Goal: Find specific page/section: Find specific page/section

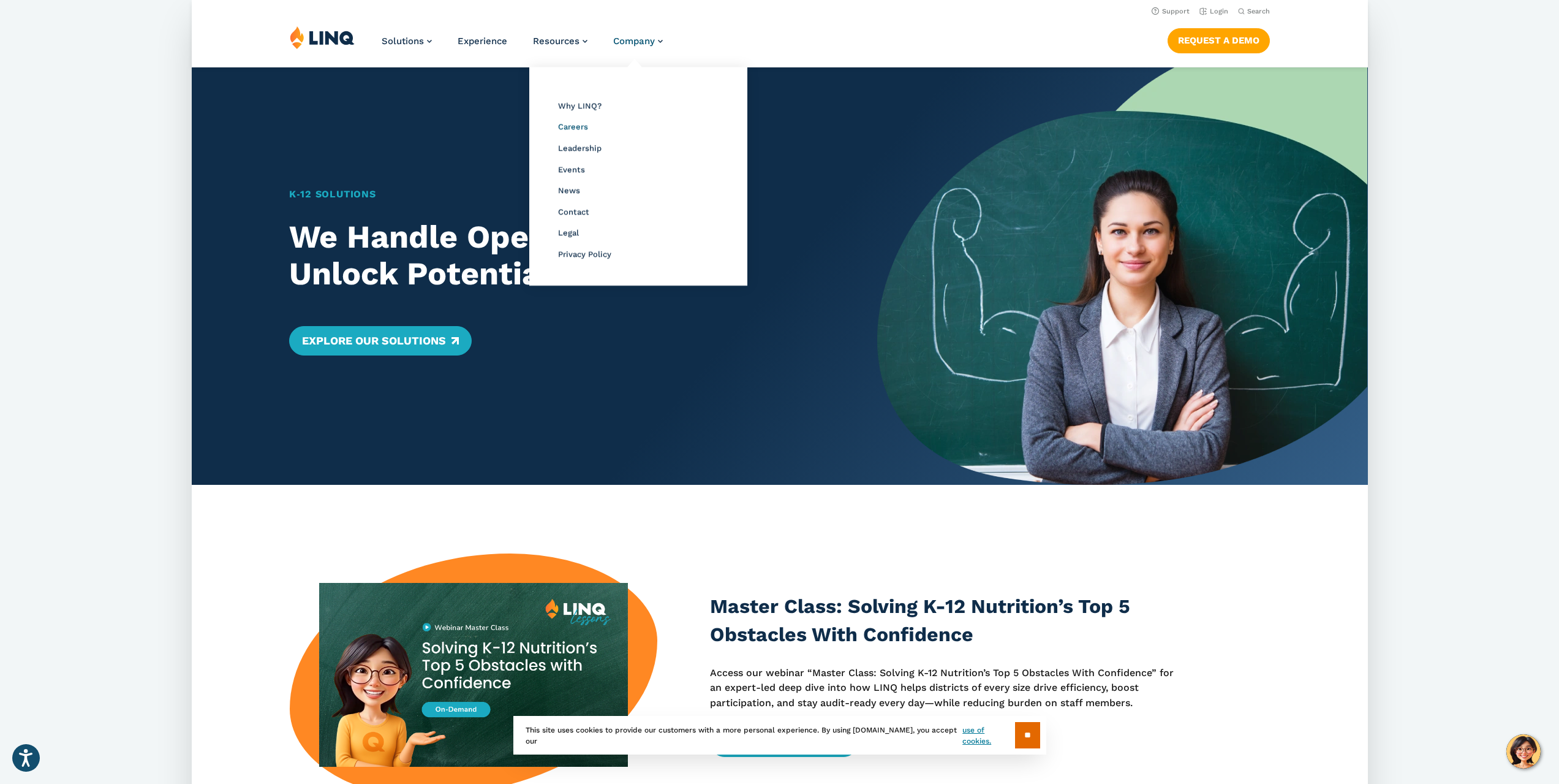
click at [576, 125] on span "Careers" at bounding box center [572, 126] width 30 height 9
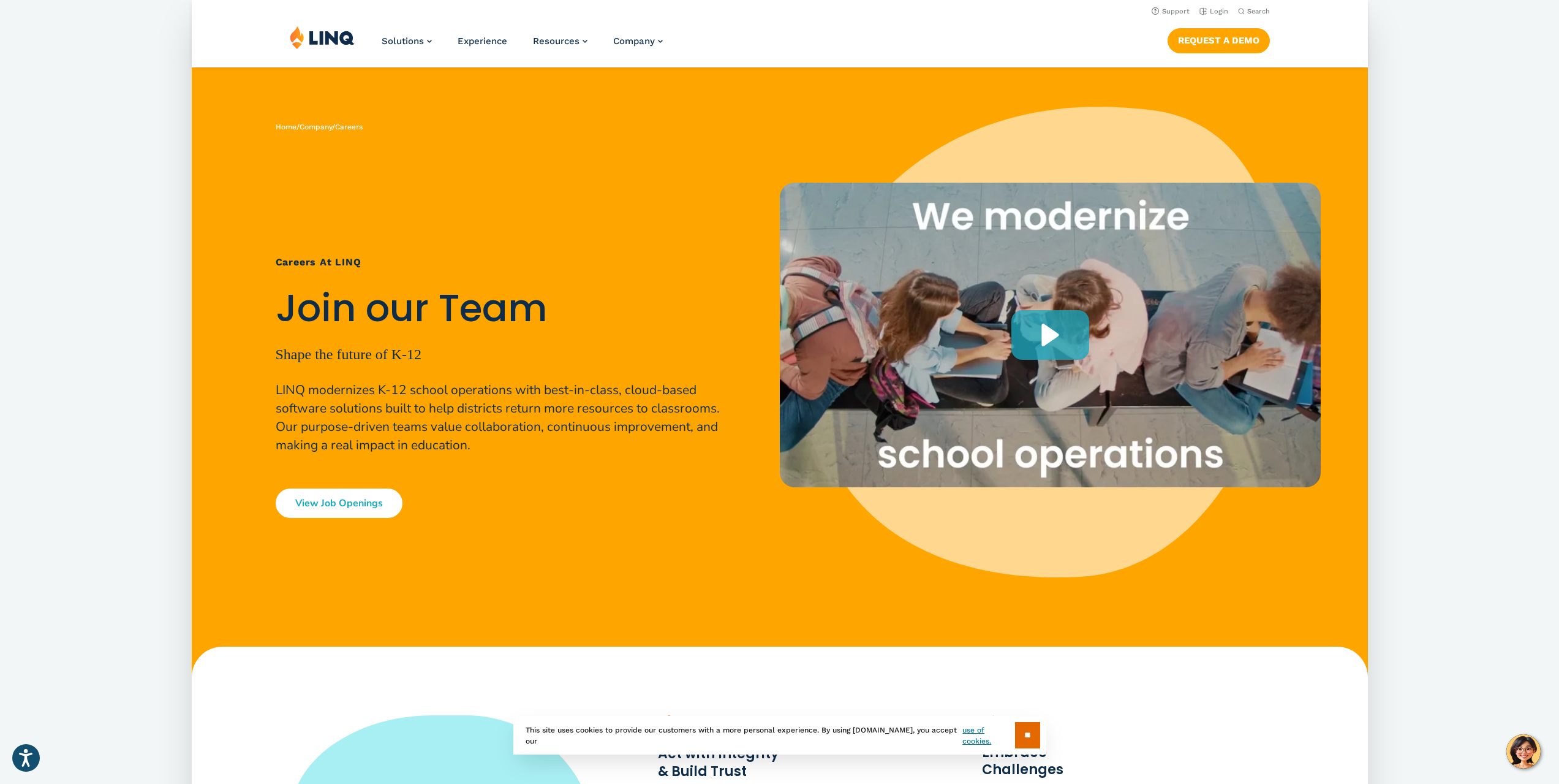
click at [304, 501] on link "View Job Openings" at bounding box center [339, 503] width 127 height 29
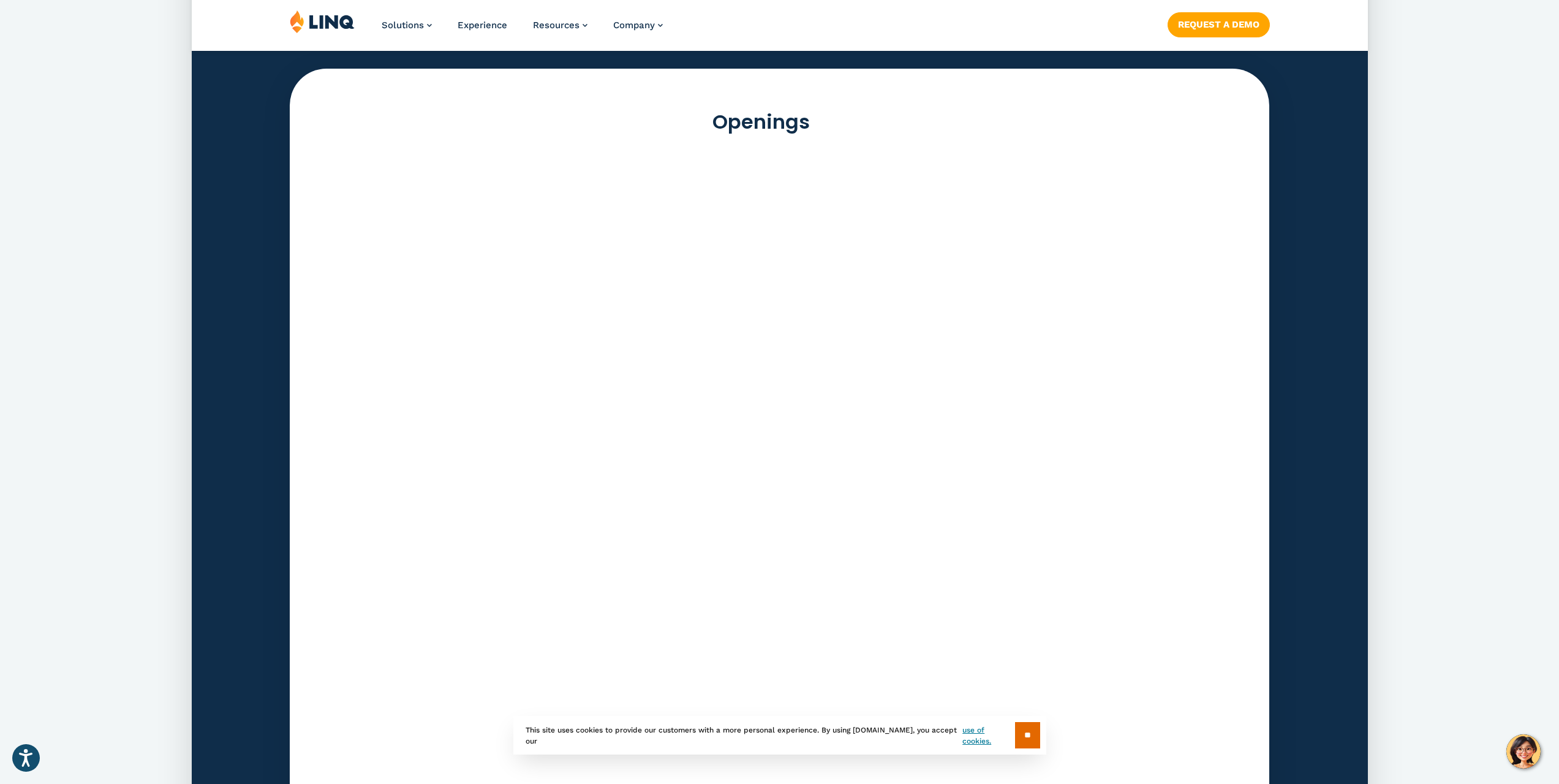
scroll to position [3335, 0]
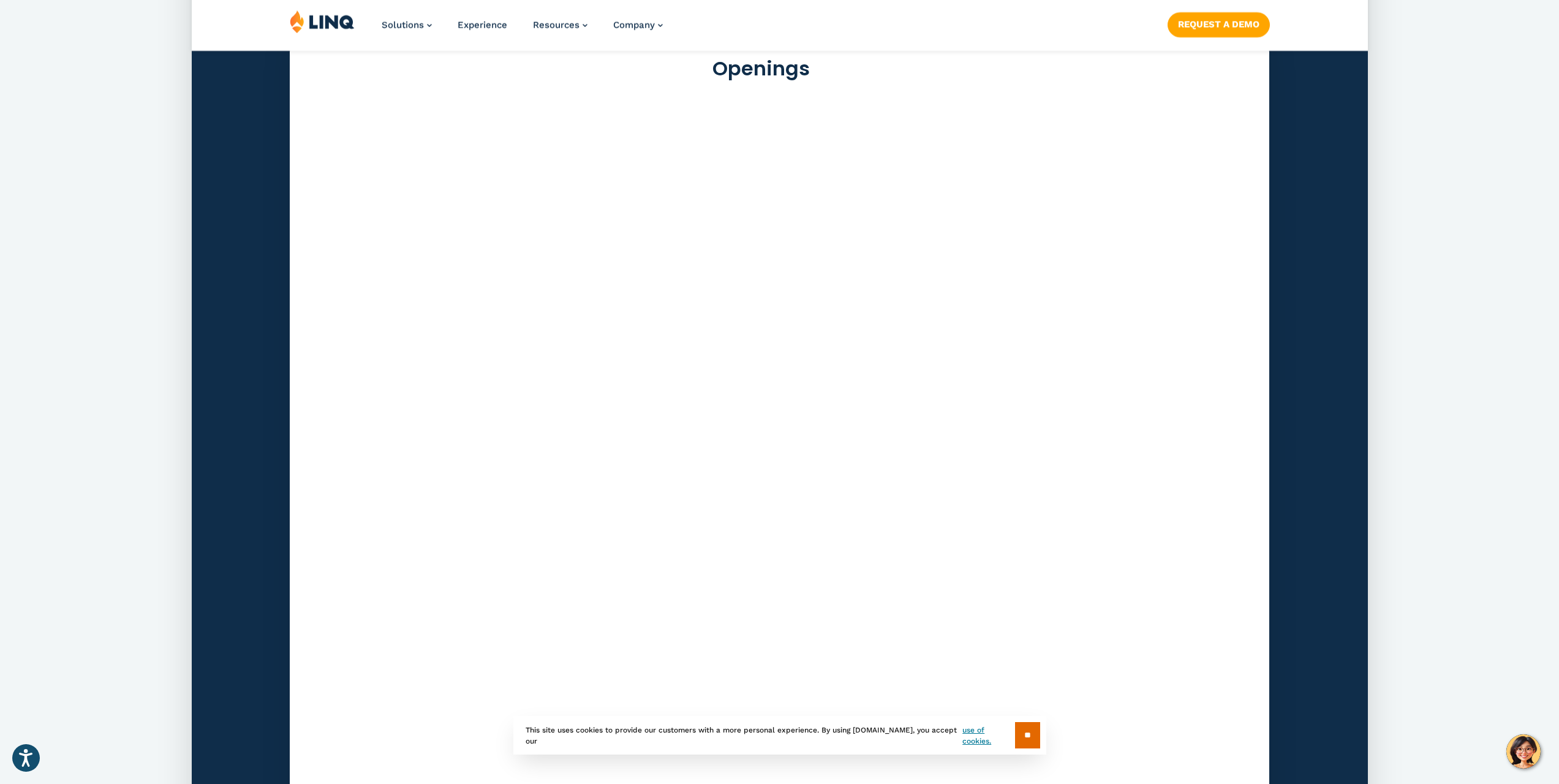
scroll to position [3458, 0]
